Goal: Communication & Community: Share content

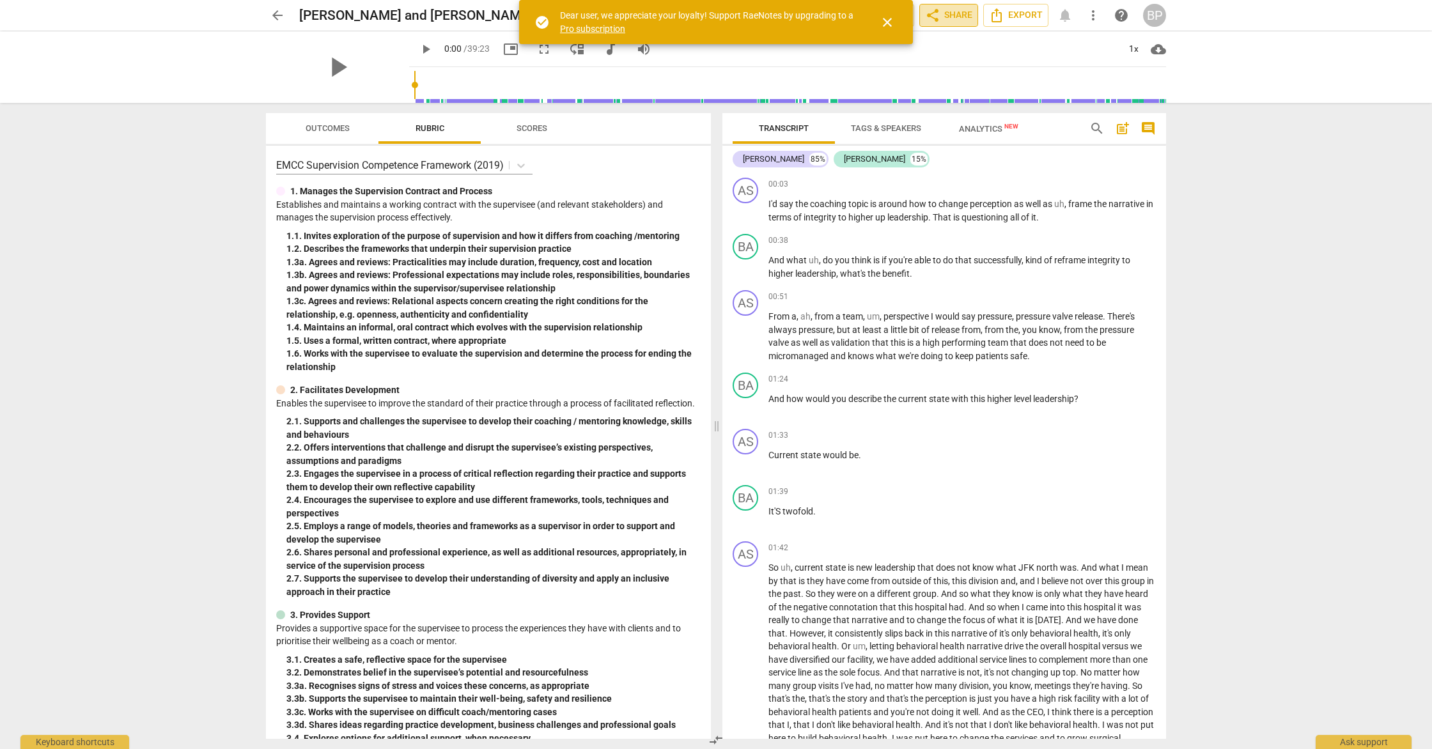
click at [951, 18] on span "share Share" at bounding box center [948, 15] width 47 height 15
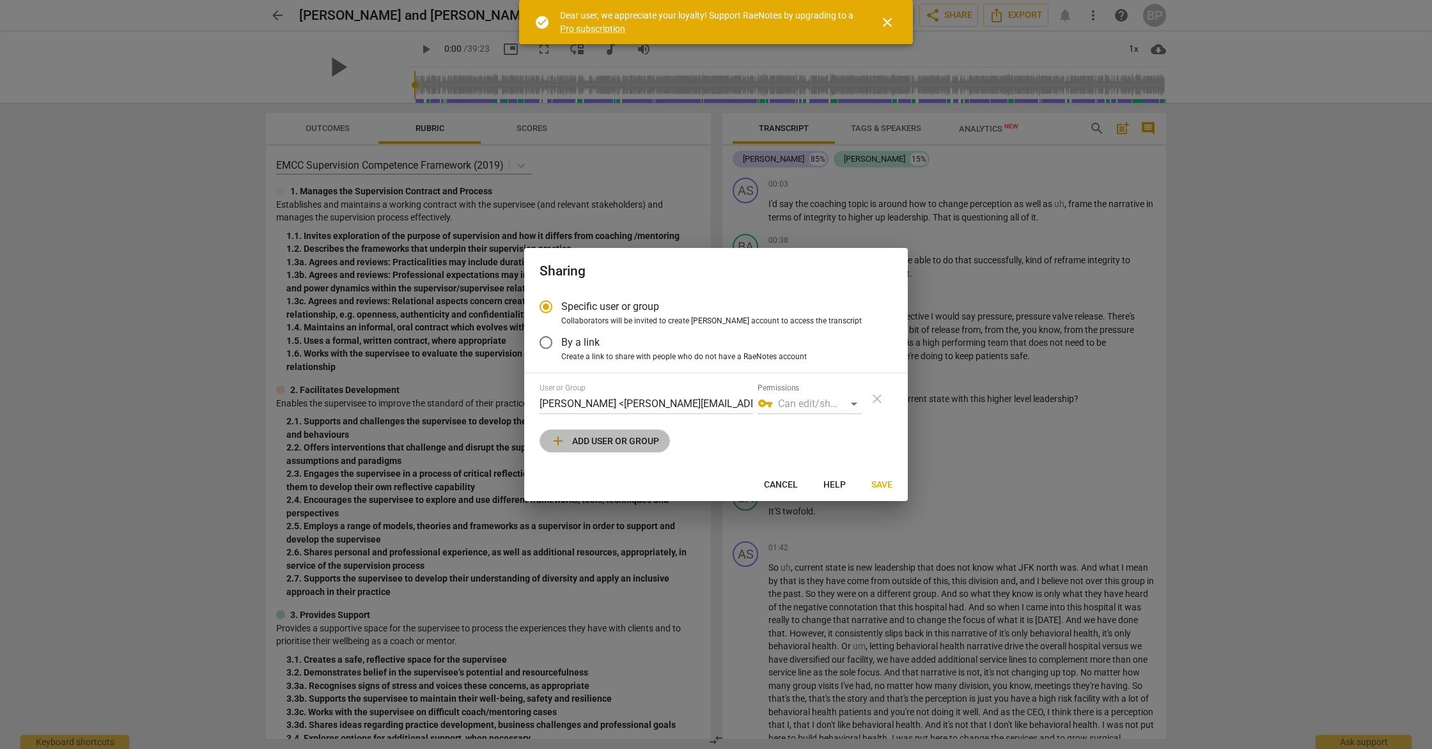
click at [625, 441] on span "add Add user or group" at bounding box center [604, 440] width 109 height 15
radio input "false"
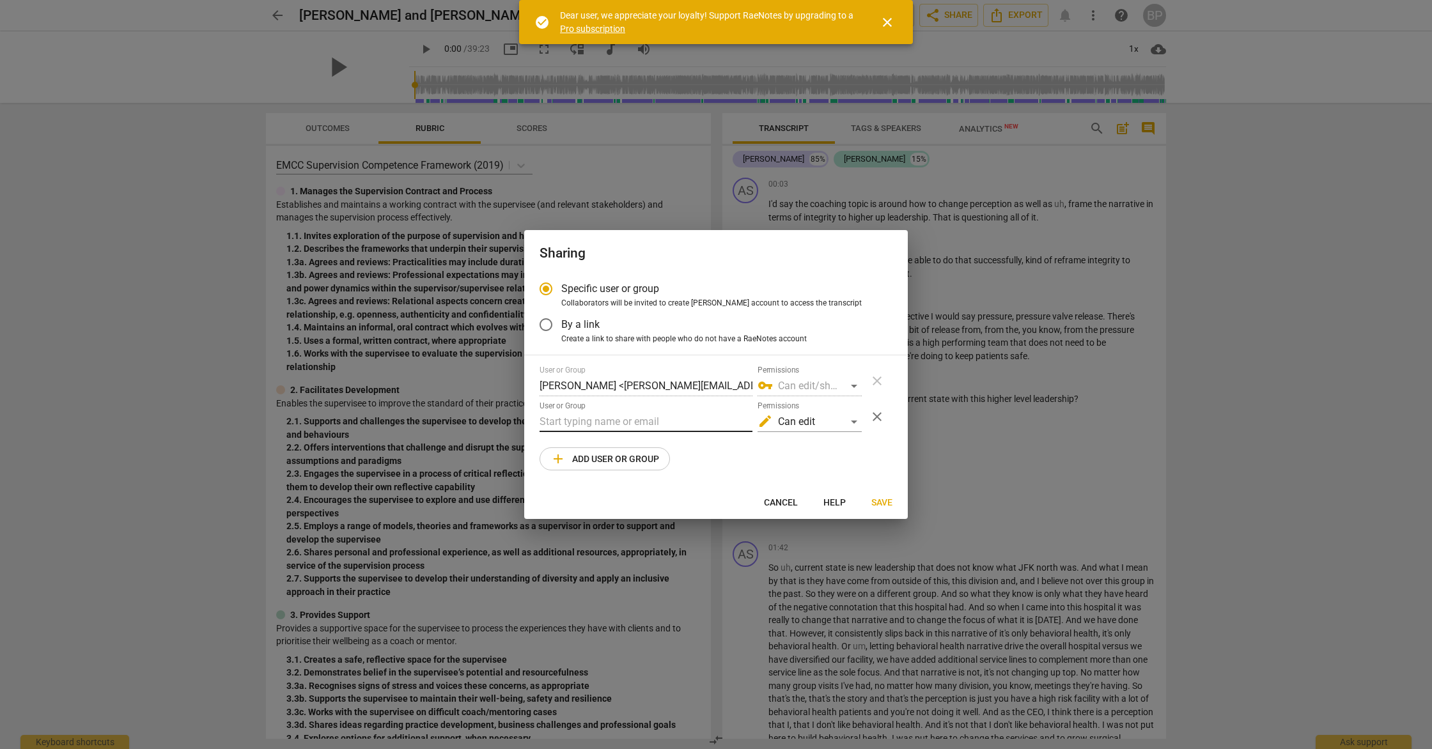
click at [623, 421] on input "text" at bounding box center [646, 422] width 213 height 20
type input "[DEMOGRAPHIC_DATA]"
drag, startPoint x: 582, startPoint y: 423, endPoint x: 489, endPoint y: 417, distance: 92.9
click at [489, 417] on div "Sharing Specific user or group Collaborators will be invited to create RaeNotes…" at bounding box center [716, 374] width 1432 height 749
paste input "[EMAIL_ADDRESS][DOMAIN_NAME]"
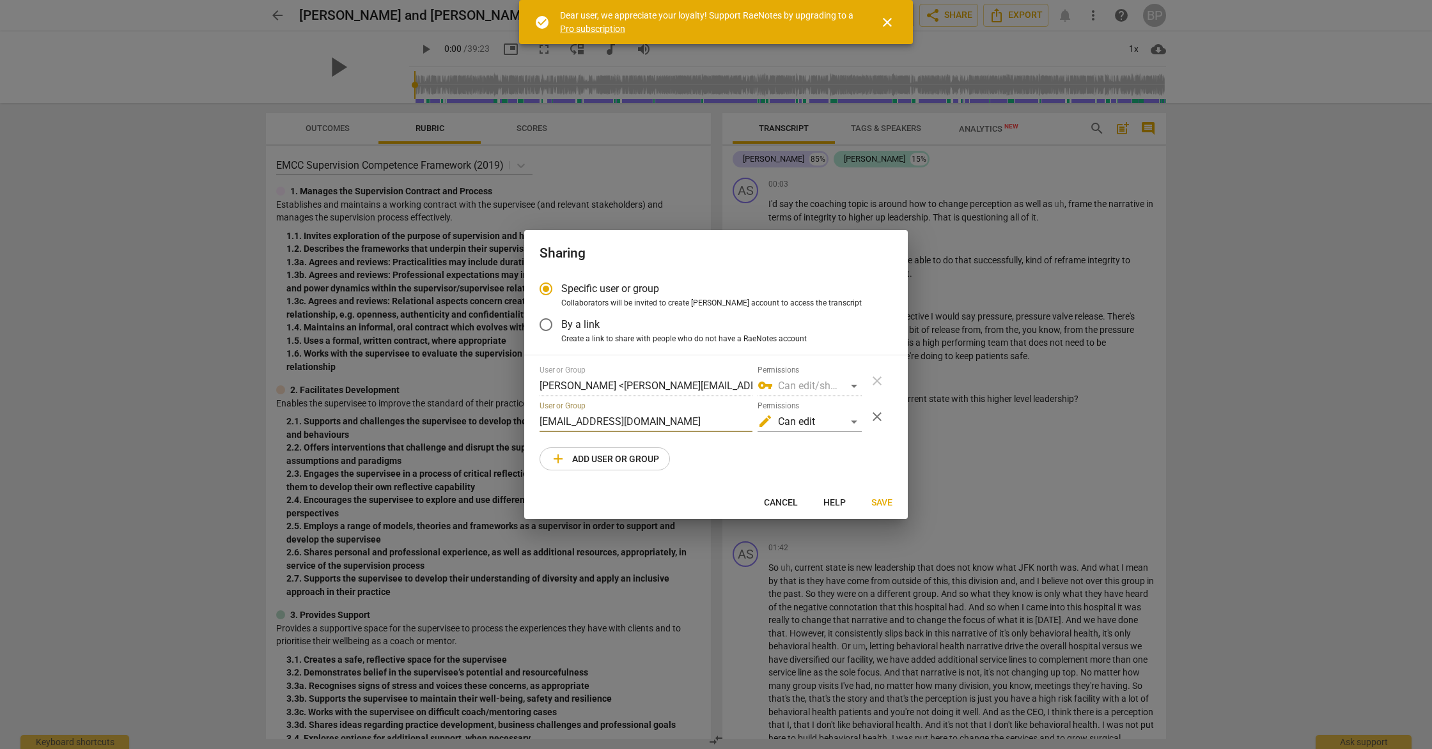
type input "[EMAIL_ADDRESS][DOMAIN_NAME]"
click at [760, 455] on div "User or Group [PERSON_NAME] <[PERSON_NAME][EMAIL_ADDRESS][DOMAIN_NAME]> Permiss…" at bounding box center [716, 418] width 353 height 105
click at [876, 502] on span "Save" at bounding box center [881, 503] width 21 height 13
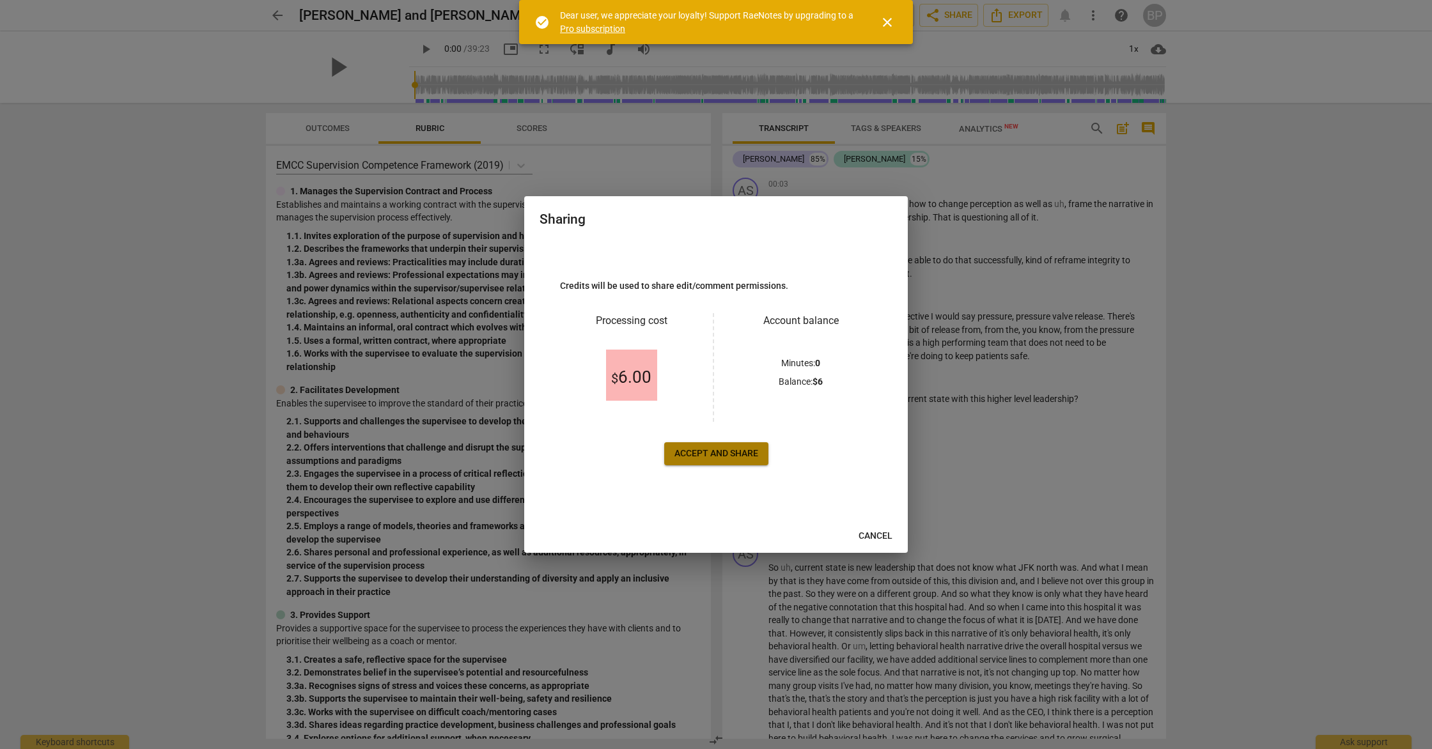
click at [733, 453] on span "Accept and share" at bounding box center [716, 453] width 84 height 13
